Goal: Information Seeking & Learning: Learn about a topic

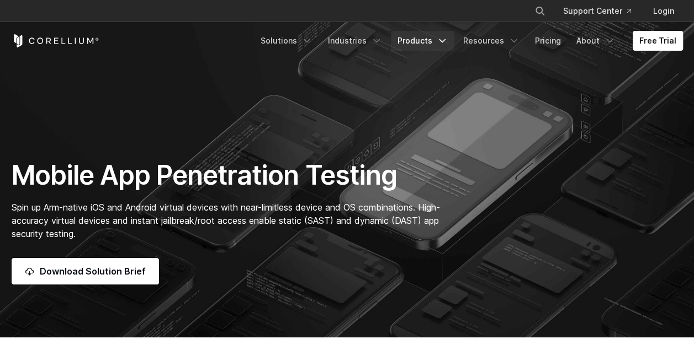
click at [441, 41] on icon "Navigation Menu" at bounding box center [441, 40] width 11 height 11
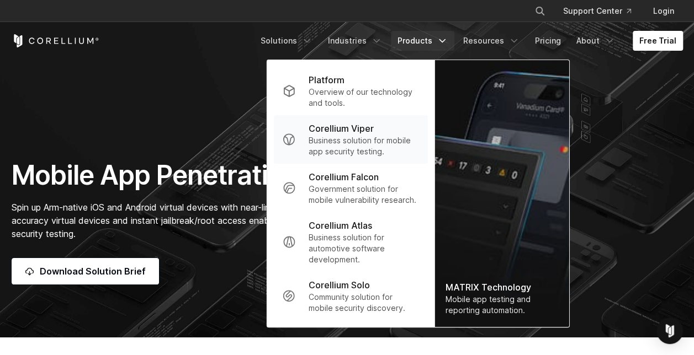
click at [391, 140] on p "Business solution for mobile app security testing." at bounding box center [363, 146] width 110 height 22
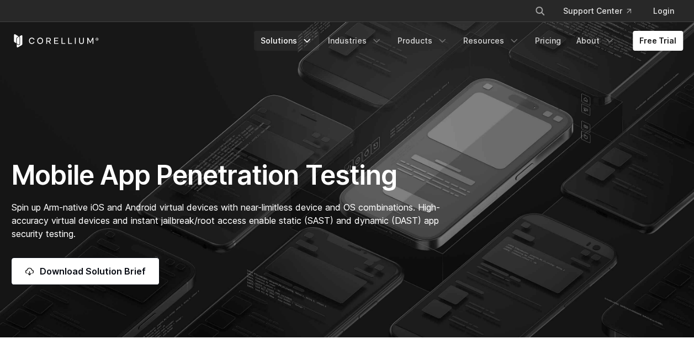
click at [296, 36] on link "Solutions" at bounding box center [286, 41] width 65 height 20
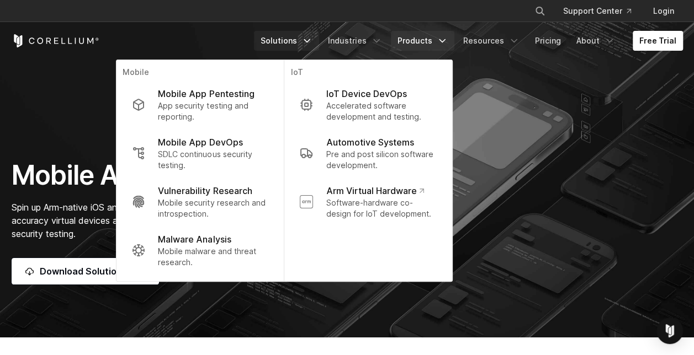
click at [432, 40] on link "Products" at bounding box center [422, 41] width 63 height 20
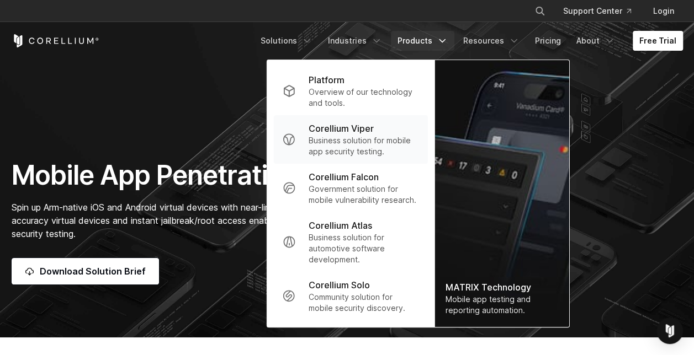
click at [350, 147] on p "Business solution for mobile app security testing." at bounding box center [363, 146] width 110 height 22
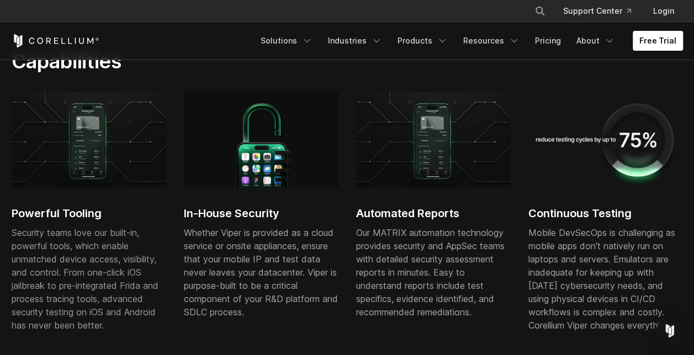
scroll to position [511, 0]
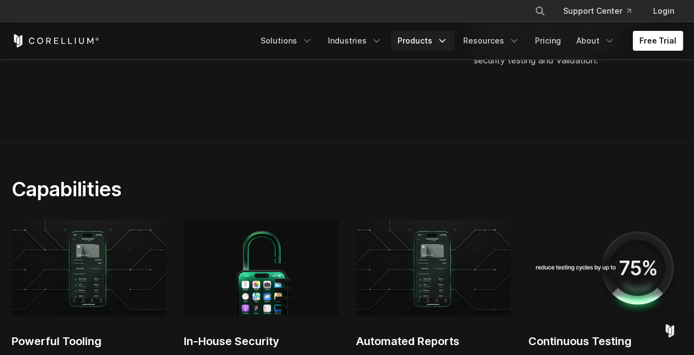
click at [429, 40] on link "Products" at bounding box center [422, 41] width 63 height 20
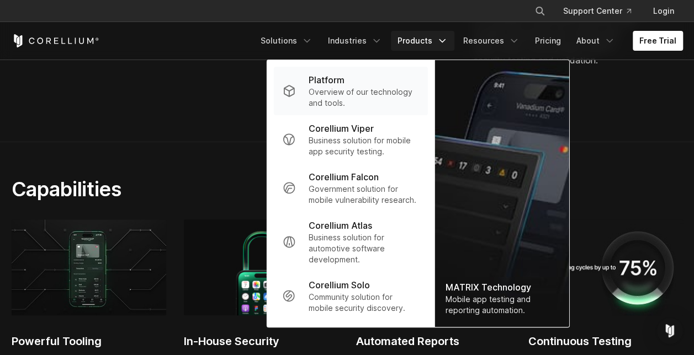
click at [352, 94] on p "Overview of our technology and tools." at bounding box center [363, 98] width 110 height 22
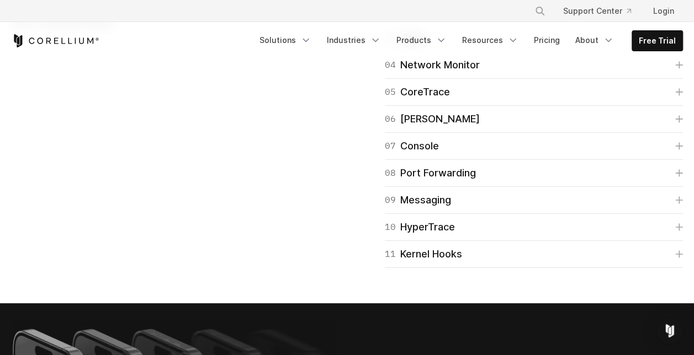
scroll to position [1806, 0]
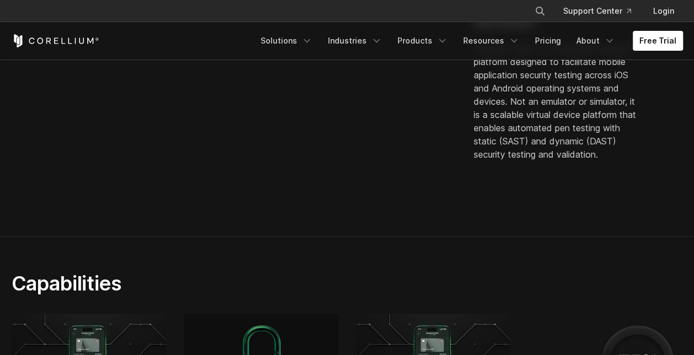
scroll to position [401, 0]
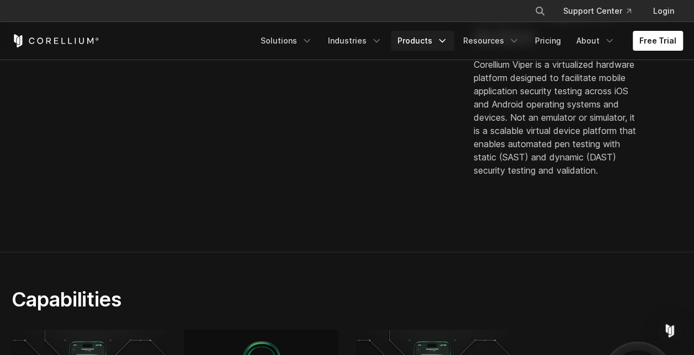
click at [411, 42] on link "Products" at bounding box center [422, 41] width 63 height 20
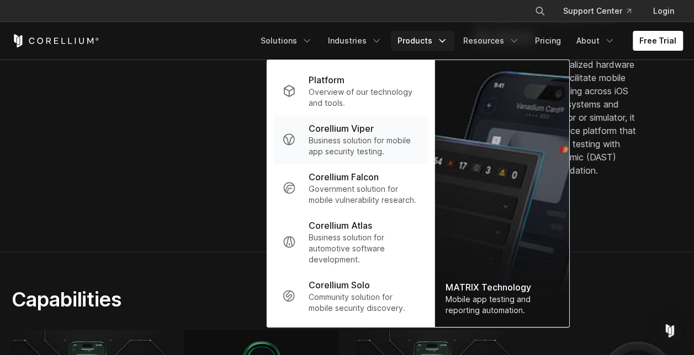
click at [358, 141] on p "Business solution for mobile app security testing." at bounding box center [363, 146] width 110 height 22
